Goal: Information Seeking & Learning: Stay updated

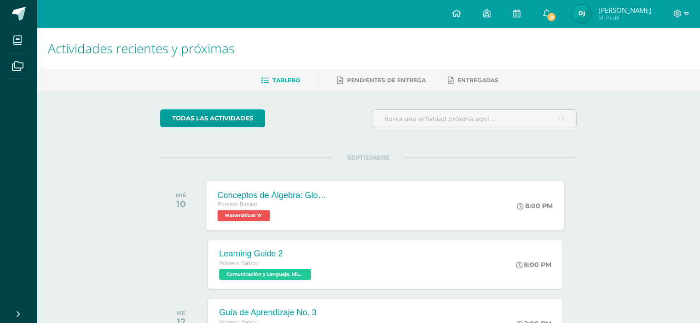
click at [326, 210] on div "Primero Básico Matemáticas 'A'" at bounding box center [273, 210] width 111 height 21
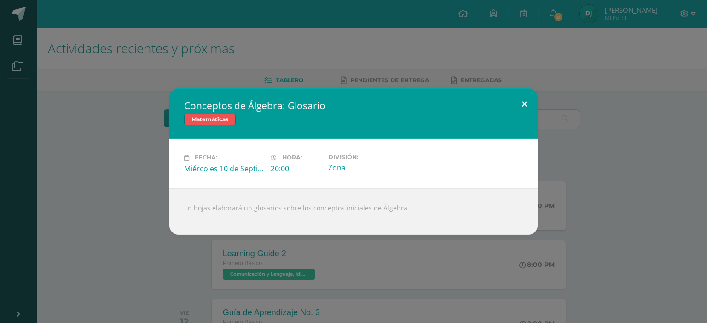
click at [522, 107] on button at bounding box center [524, 103] width 26 height 31
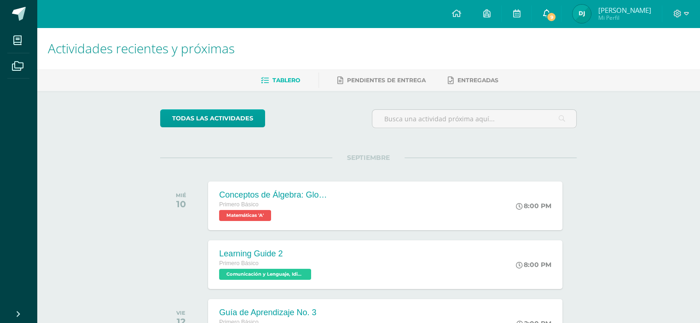
click at [561, 4] on link "9" at bounding box center [545, 14] width 29 height 28
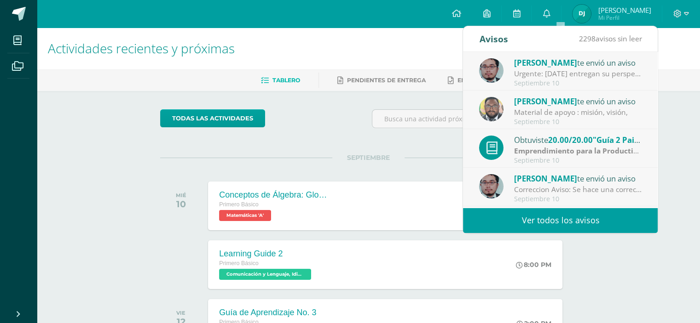
click at [579, 78] on div "Urgente: [DATE] entregan su perspectiva con FONDO de cielo" at bounding box center [578, 74] width 128 height 11
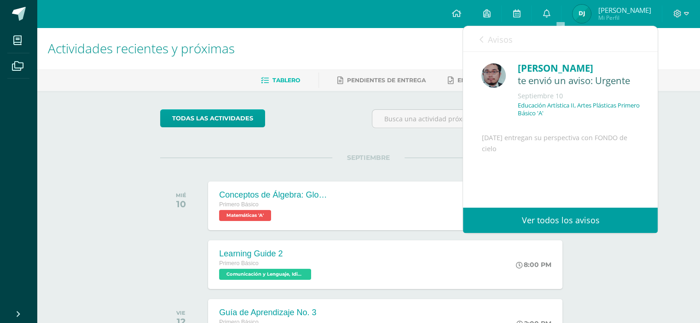
click at [483, 40] on link "Avisos" at bounding box center [495, 39] width 33 height 26
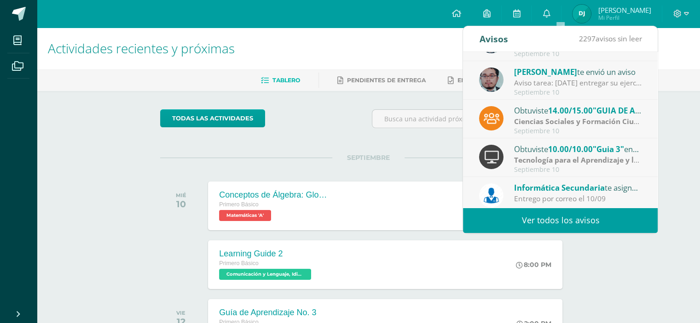
scroll to position [153, 0]
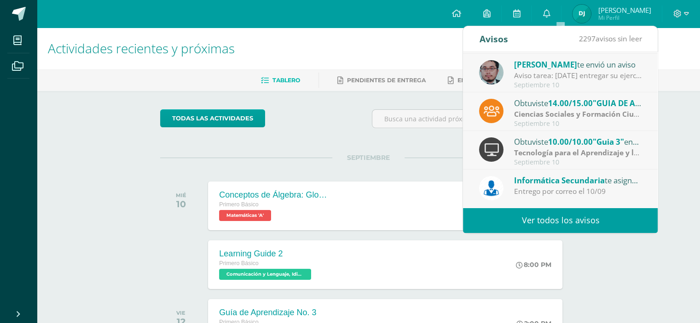
click at [540, 214] on link "Ver todos los avisos" at bounding box center [560, 220] width 195 height 25
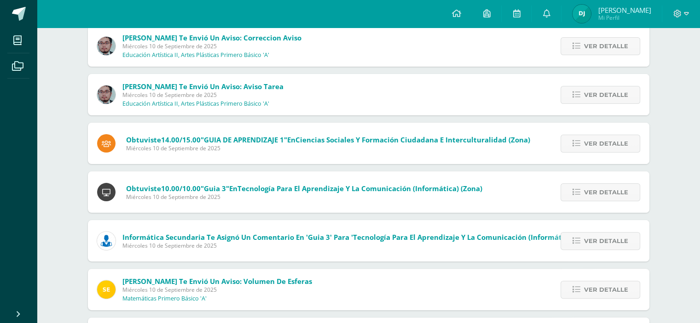
scroll to position [230, 0]
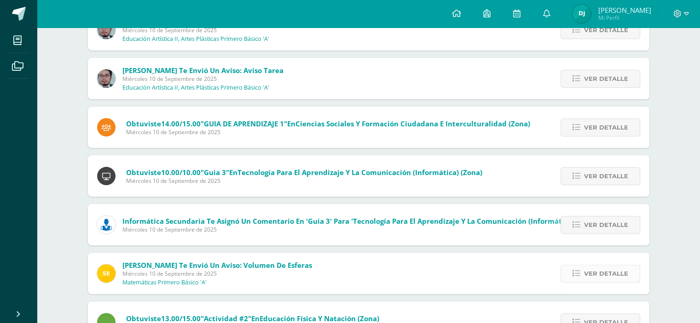
click at [615, 268] on span "Ver detalle" at bounding box center [606, 273] width 44 height 17
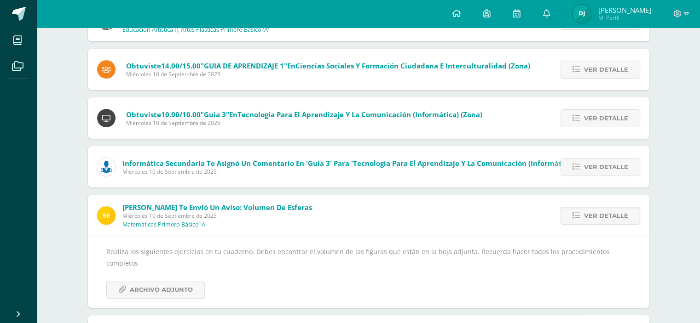
scroll to position [368, 0]
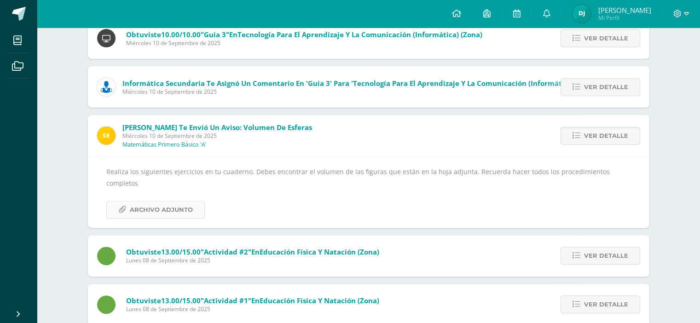
click at [195, 201] on link "Archivo Adjunto" at bounding box center [155, 210] width 98 height 18
click at [151, 201] on span "Archivo Adjunto" at bounding box center [161, 209] width 63 height 17
